Goal: Task Accomplishment & Management: Manage account settings

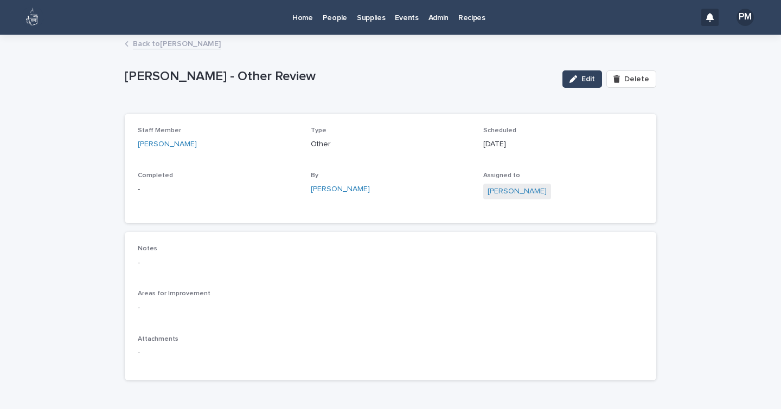
click at [467, 17] on p "Recipes" at bounding box center [471, 11] width 27 height 23
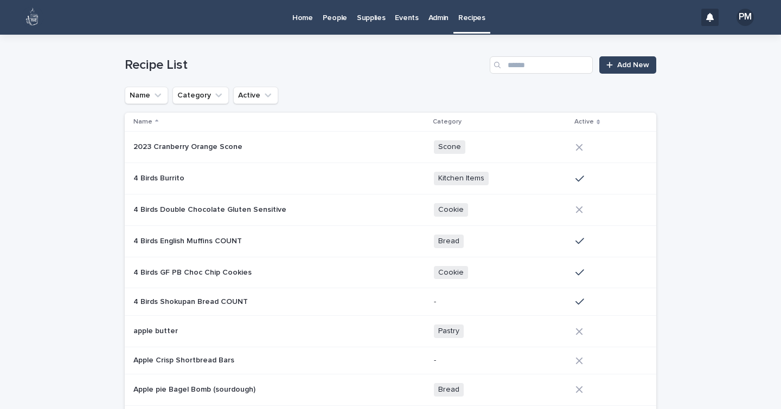
click at [307, 22] on p "Home" at bounding box center [302, 11] width 21 height 23
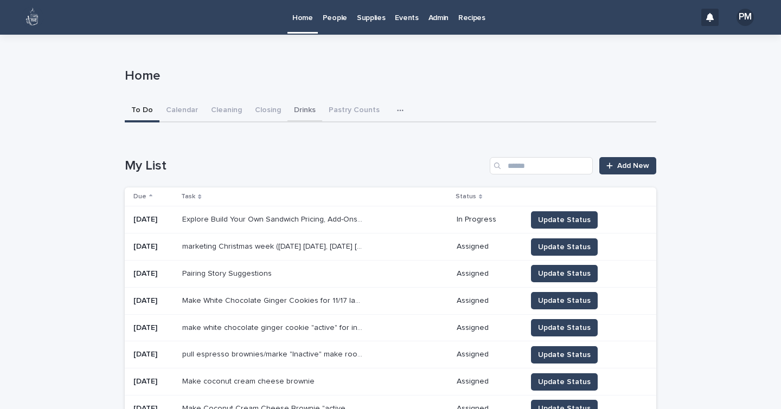
click at [295, 113] on button "Drinks" at bounding box center [304, 111] width 35 height 23
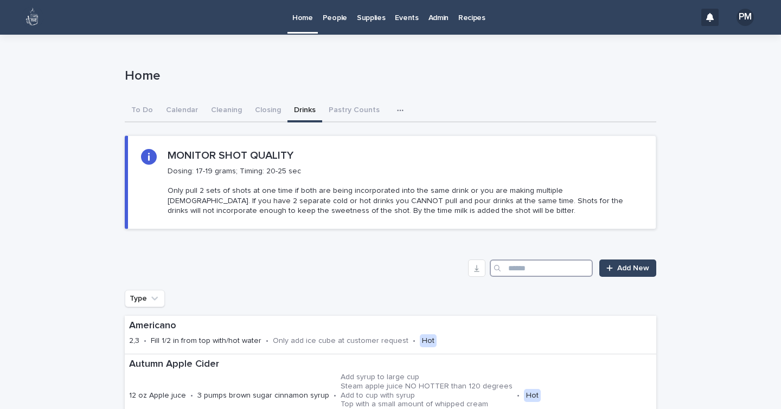
click at [529, 272] on input "Search" at bounding box center [541, 268] width 103 height 17
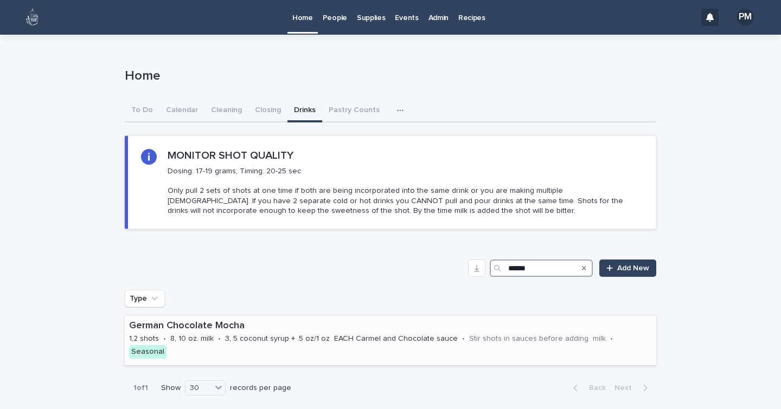
type input "******"
click at [203, 319] on div "German Chocolate Mocha" at bounding box center [390, 325] width 523 height 14
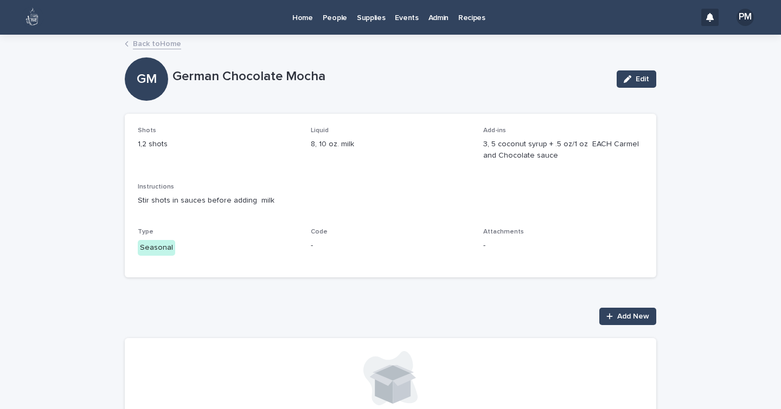
click at [1, 151] on div "Loading... Saving… Loading... Saving… German Chocolate Mocha Edit GM German Cho…" at bounding box center [390, 281] width 781 height 490
click at [332, 18] on p "People" at bounding box center [335, 11] width 24 height 23
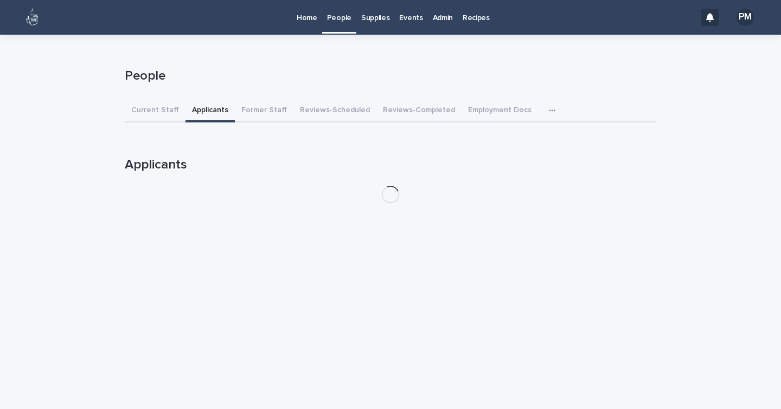
click at [203, 109] on button "Applicants" at bounding box center [209, 111] width 49 height 23
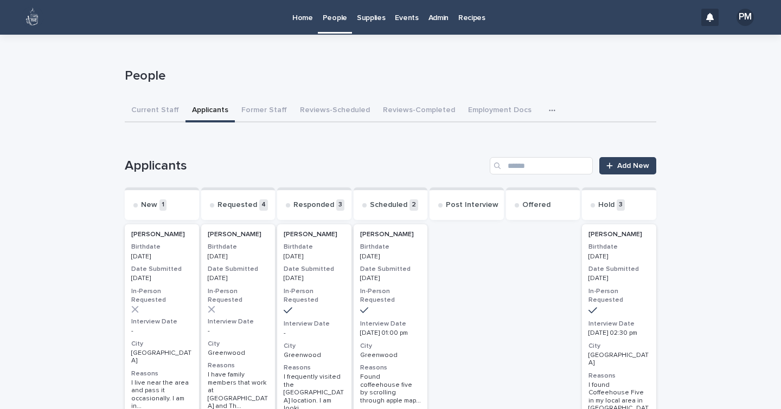
click at [187, 267] on h3 "Date Submitted" at bounding box center [161, 269] width 61 height 9
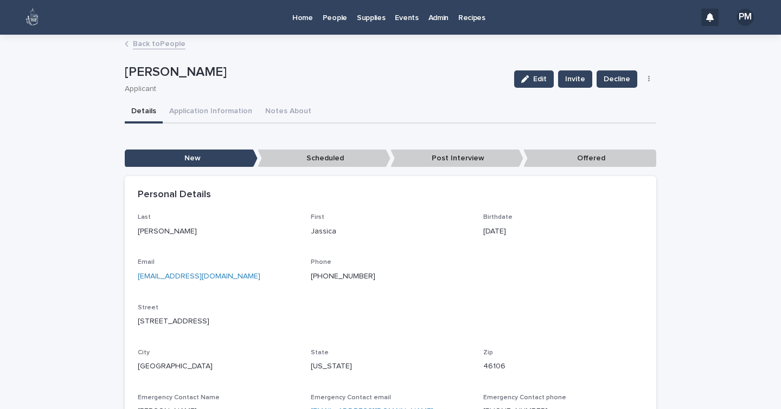
click at [642, 83] on div "Edit Invite Decline HS Student Decline Schedule" at bounding box center [583, 78] width 147 height 43
click at [641, 79] on button "button" at bounding box center [648, 79] width 15 height 8
click at [622, 102] on span "HS Student Decline" at bounding box center [610, 100] width 68 height 11
click at [303, 22] on p "Home" at bounding box center [302, 11] width 21 height 23
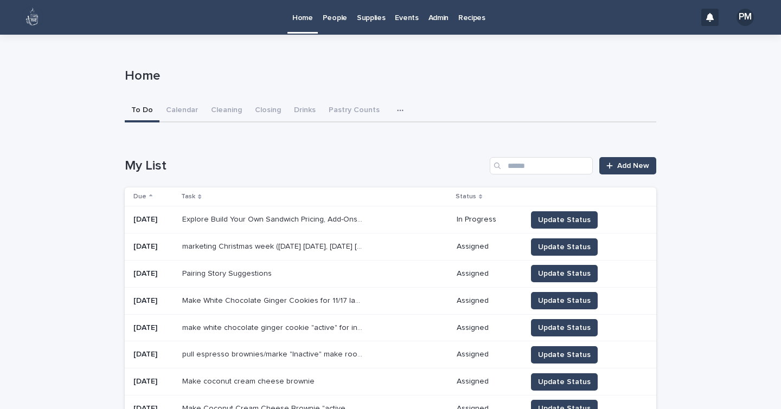
click at [330, 18] on p "People" at bounding box center [335, 11] width 24 height 23
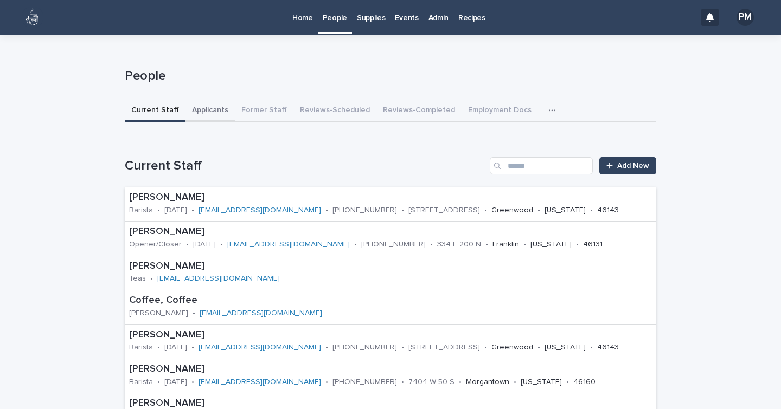
click at [197, 112] on button "Applicants" at bounding box center [209, 111] width 49 height 23
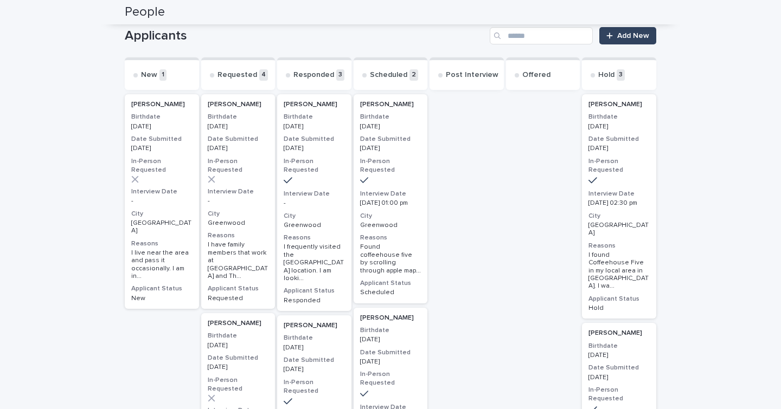
scroll to position [130, 0]
